Goal: Check status

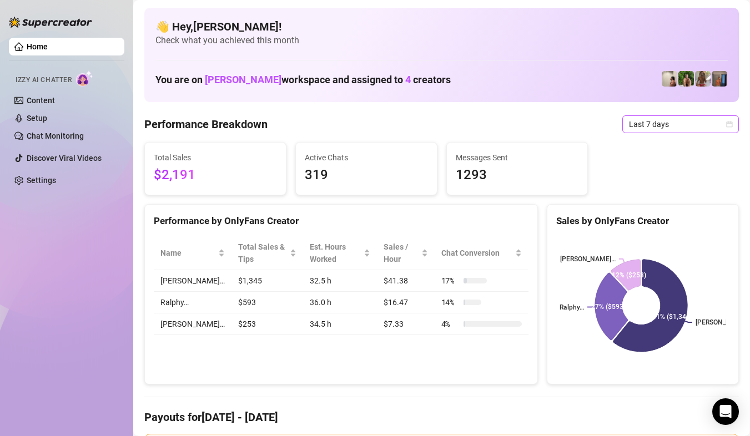
click at [711, 128] on span "Last 7 days" at bounding box center [680, 124] width 103 height 17
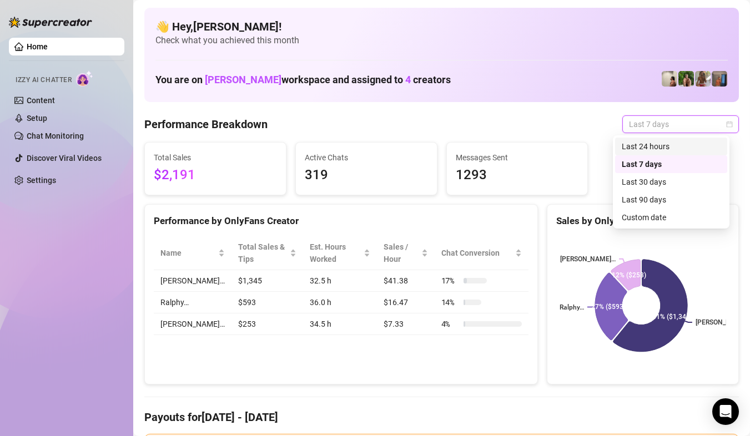
click at [698, 147] on div "Last 24 hours" at bounding box center [671, 146] width 99 height 12
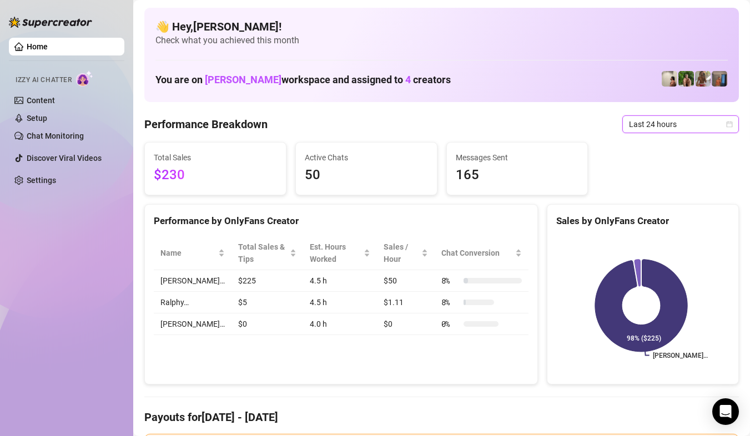
click at [708, 125] on span "Last 24 hours" at bounding box center [680, 124] width 103 height 17
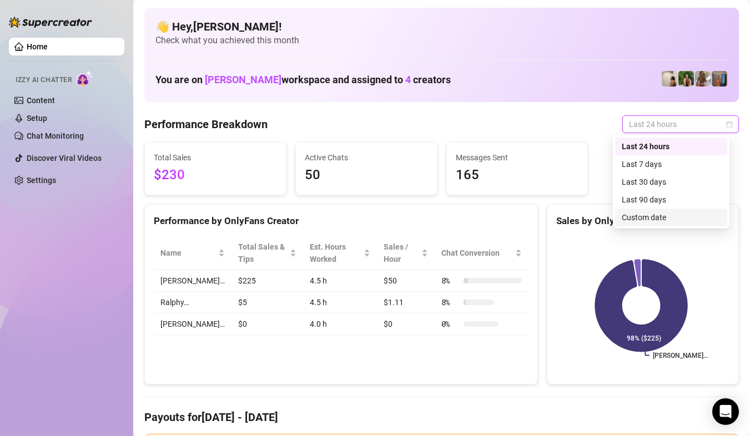
click at [667, 213] on div "Custom date" at bounding box center [671, 217] width 99 height 12
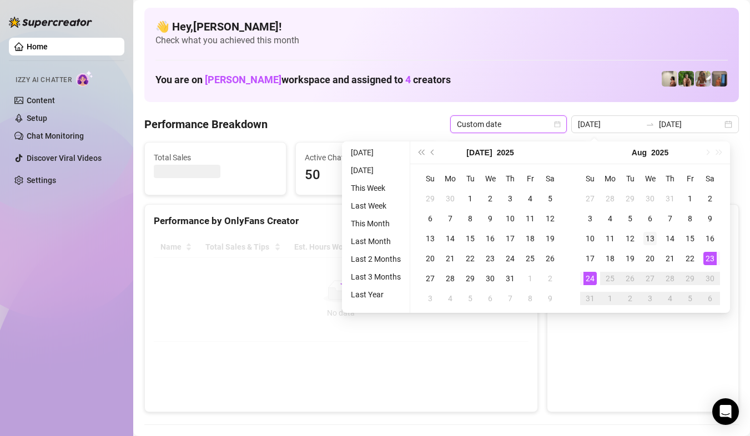
click at [692, 195] on div "1" at bounding box center [689, 198] width 13 height 13
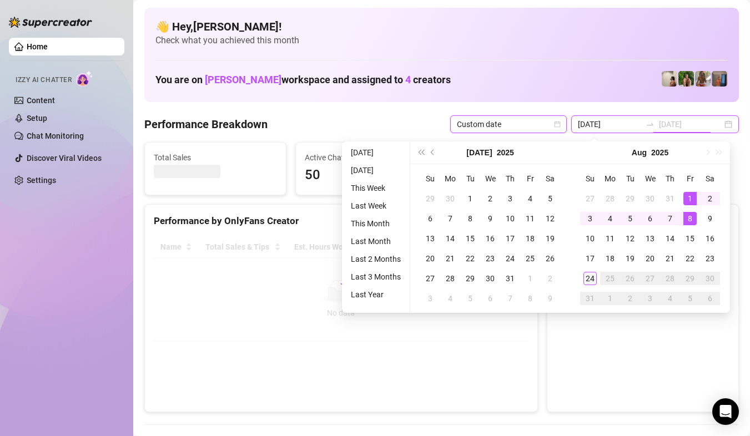
type input "[DATE]"
click at [594, 279] on div "24" at bounding box center [589, 278] width 13 height 13
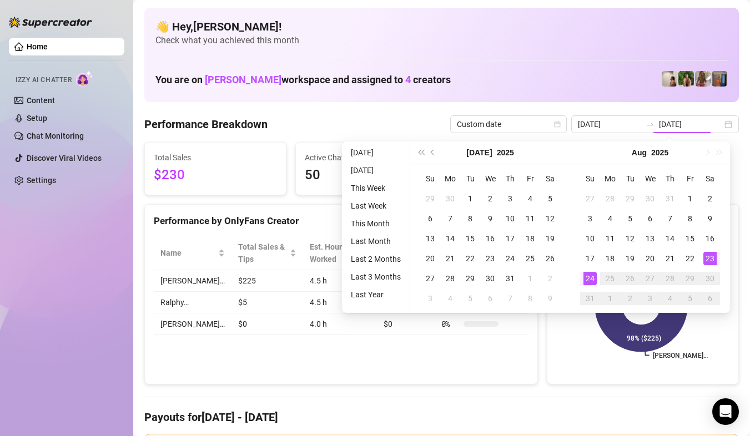
type input "[DATE]"
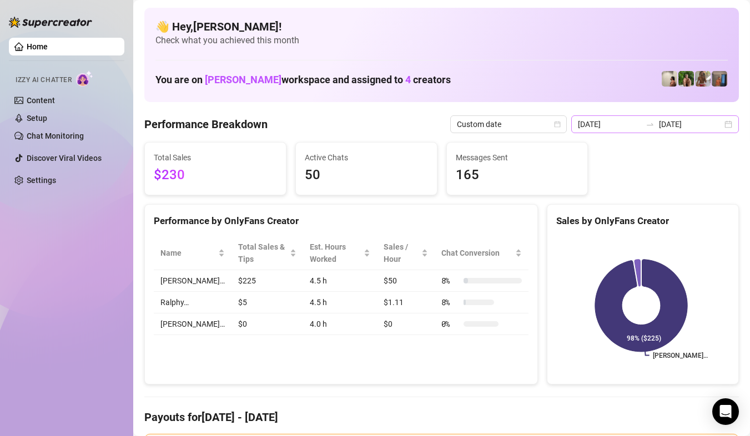
click at [723, 124] on div "[DATE] [DATE]" at bounding box center [655, 124] width 168 height 18
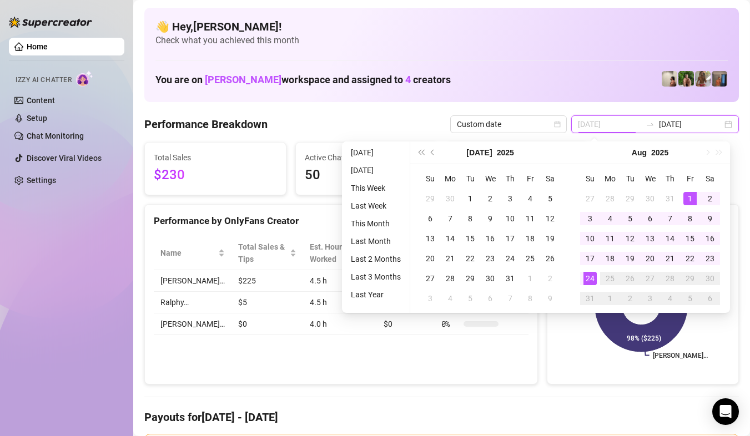
type input "[DATE]"
click at [687, 199] on div "1" at bounding box center [689, 198] width 13 height 13
type input "[DATE]"
click at [589, 280] on div "24" at bounding box center [589, 278] width 13 height 13
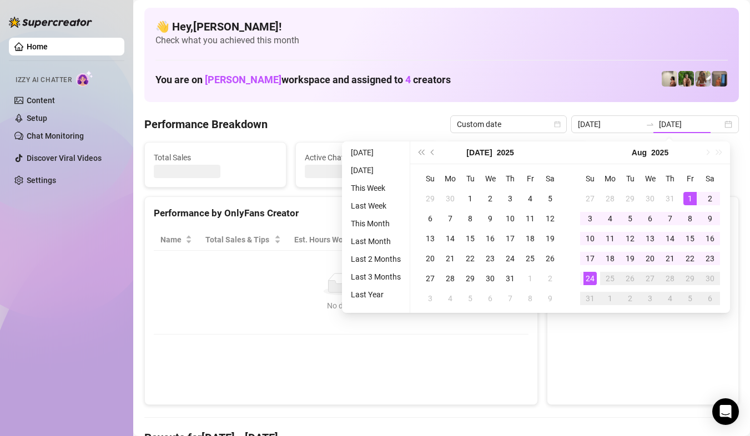
type input "[DATE]"
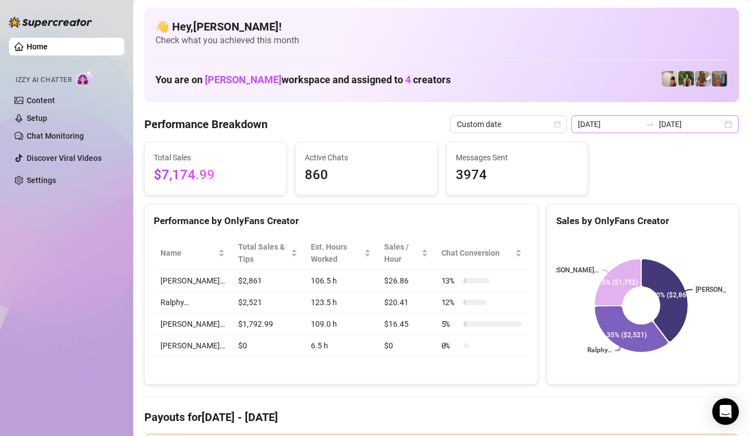
click at [717, 125] on div "[DATE] [DATE]" at bounding box center [655, 124] width 168 height 18
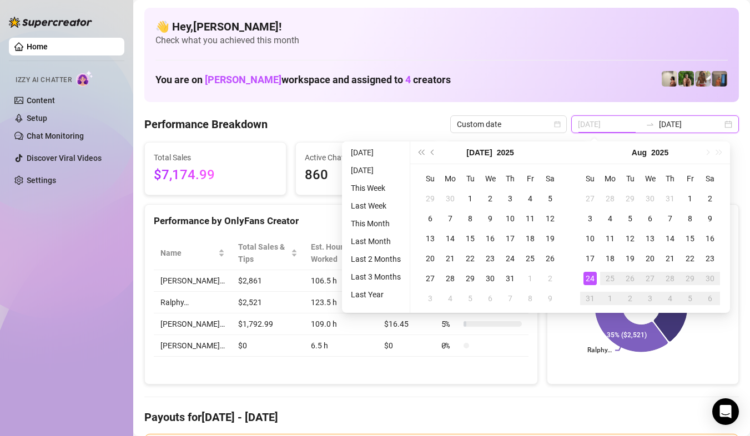
type input "[DATE]"
click at [593, 274] on div "24" at bounding box center [589, 278] width 13 height 13
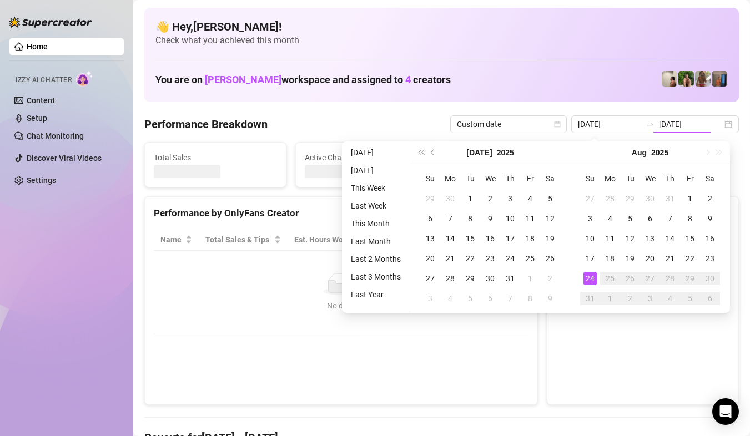
type input "[DATE]"
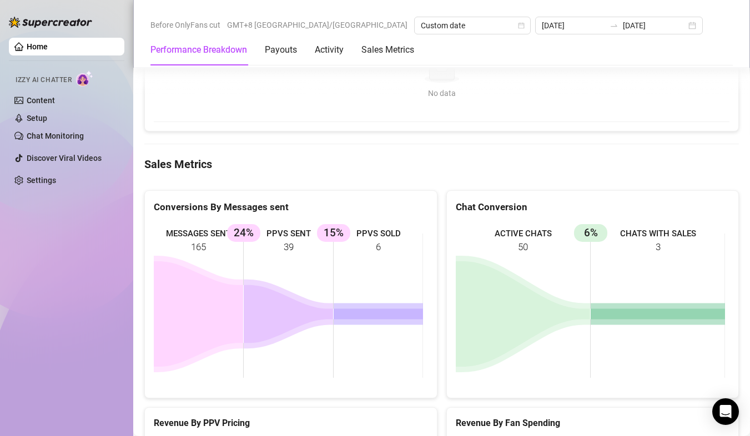
scroll to position [1165, 0]
